Goal: Information Seeking & Learning: Learn about a topic

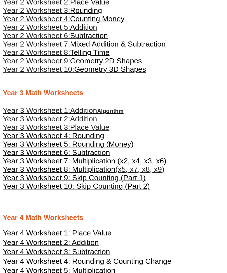
scroll to position [397, 0]
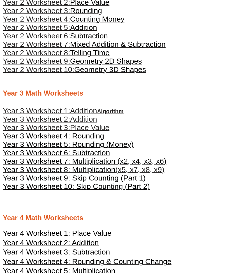
click at [110, 145] on span "Year 3 Worksheet 5: Rounding (Money)" at bounding box center [68, 145] width 131 height 8
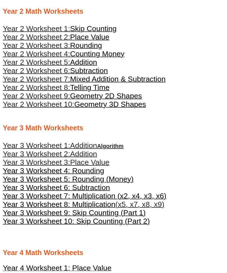
scroll to position [362, 0]
click at [87, 155] on span "Addition" at bounding box center [83, 154] width 27 height 8
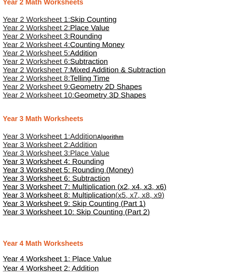
click at [111, 135] on link "Year 3 Worksheet 1: Addition Algorithm" at bounding box center [63, 137] width 121 height 6
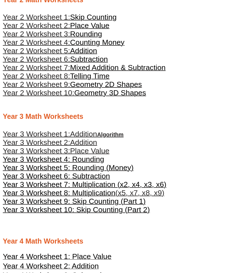
scroll to position [376, 0]
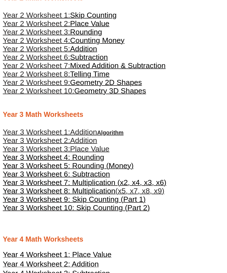
click at [59, 160] on span "Year 3 Worksheet 4: Rounding" at bounding box center [54, 157] width 102 height 8
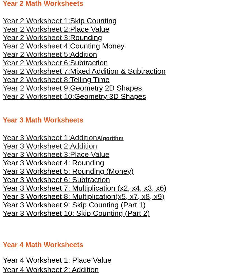
scroll to position [370, 0]
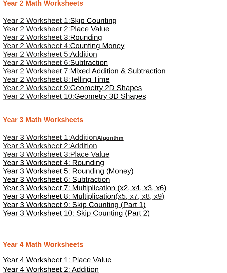
click at [118, 175] on span "Year 3 Worksheet 5: Rounding (Money)" at bounding box center [68, 171] width 131 height 8
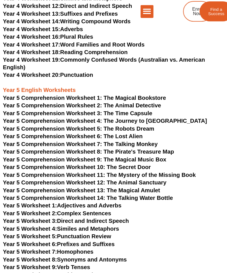
scroll to position [1815, 0]
click at [62, 194] on span "Year 5 Comprehension Worksheet 14: The Talking Water Bottle" at bounding box center [86, 194] width 167 height 6
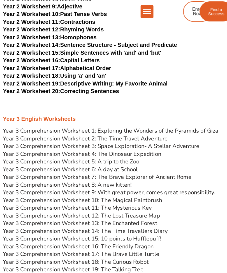
scroll to position [1138, 0]
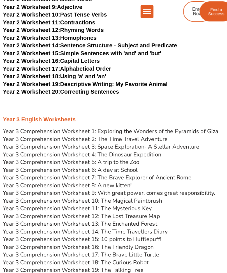
click at [32, 128] on link "Year 3 Comprehension Worksheet 1: Exploring the Wonders of the Pyramids of Giza" at bounding box center [109, 129] width 212 height 8
click at [32, 136] on link "Year 3 Comprehension Worksheet 2: The Time Travel Adventure" at bounding box center [84, 137] width 162 height 8
click at [29, 144] on link "Year 3 Comprehension Worksheet 3: Space Exploration- A Stellar Adventure" at bounding box center [99, 145] width 193 height 8
click at [23, 153] on link "Year 3 Comprehension Worksheet 4: The Dinosaur Expedition" at bounding box center [81, 152] width 156 height 8
click at [39, 159] on link "Year 3 Comprehension Worksheet 5: A trip to the Zoo" at bounding box center [70, 160] width 134 height 8
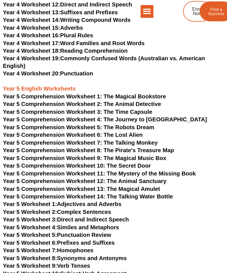
scroll to position [1816, 0]
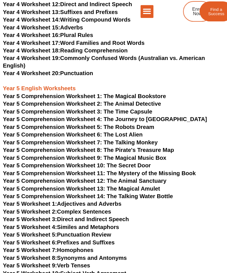
click at [139, 185] on span "Year 5 Comprehension Worksheet 13: The Magical Amulet" at bounding box center [80, 185] width 155 height 6
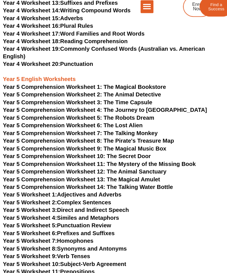
click at [149, 186] on span "Year 5 Comprehension Worksheet 14: The Talking Water Bottle" at bounding box center [86, 189] width 167 height 6
